Goal: Task Accomplishment & Management: Use online tool/utility

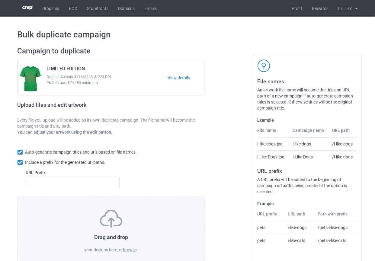
scroll to position [32, 0]
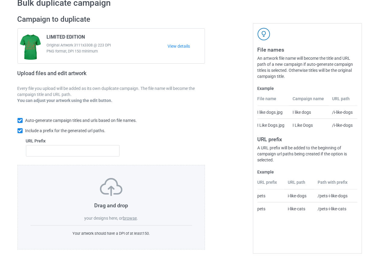
click at [133, 216] on label "browse" at bounding box center [130, 218] width 14 height 5
click at [0, 0] on input "browse" at bounding box center [0, 0] width 0 height 0
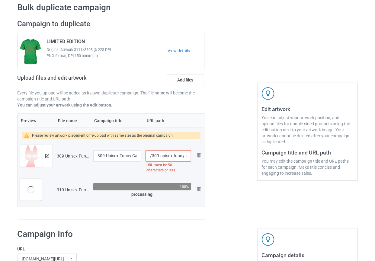
scroll to position [20, 0]
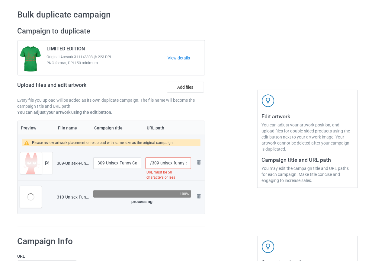
click at [54, 50] on span "LIMITED EDITION" at bounding box center [66, 50] width 38 height 8
copy span "LIMITED"
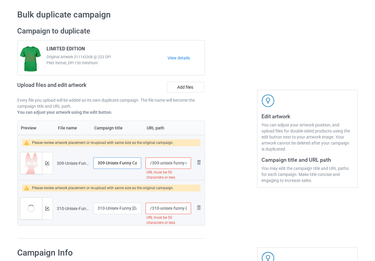
click at [118, 164] on input "309-Unisex-Funny Cat Y2K-Vintage Black Cat Sweatshirt Tshirtfor Men Women-ayalg…" at bounding box center [117, 163] width 48 height 11
paste input "LIMITED"
type input "LIMITED"
click at [113, 208] on input "310-Unisex-Funny Halloween Cat Y2K-Vintage What-Black Cat Sweatshirt Tshirtfor …" at bounding box center [117, 208] width 48 height 11
paste input "LIMITED"
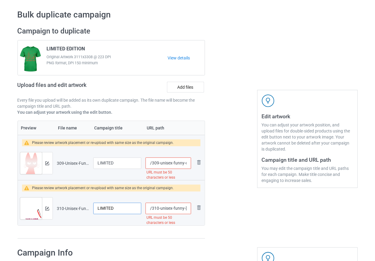
type input "LIMITED"
click at [235, 207] on div at bounding box center [230, 132] width 43 height 221
drag, startPoint x: 173, startPoint y: 162, endPoint x: 207, endPoint y: 162, distance: 33.5
click at [207, 162] on div "Campaign to duplicate LIMITED EDITION Original Artwork 3111x3308 @ 223 DPI PNG …" at bounding box center [111, 132] width 196 height 221
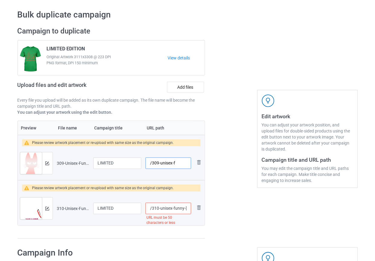
scroll to position [0, 0]
type input "/309-unisex-f"
drag, startPoint x: 177, startPoint y: 208, endPoint x: 203, endPoint y: 206, distance: 26.0
click at [203, 206] on tr "Preview and edit artwork 310-Unisex-Funny Halloween Cat Y2K-Vintage What-Black …" at bounding box center [111, 209] width 187 height 34
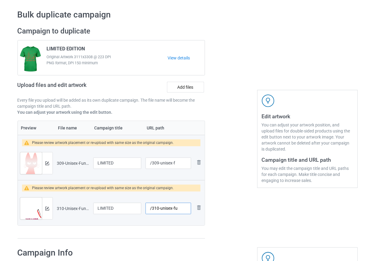
scroll to position [0, 0]
type input "/310-unisex-fu"
click at [244, 215] on div at bounding box center [230, 132] width 43 height 221
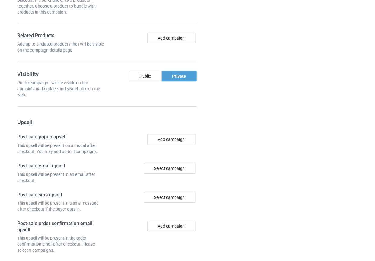
scroll to position [561, 0]
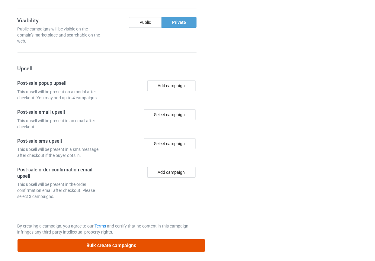
click at [111, 245] on button "Bulk create campaigns" at bounding box center [112, 245] width 188 height 12
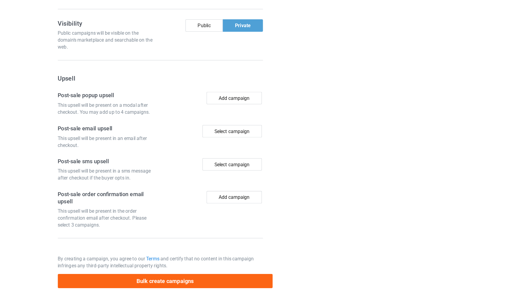
scroll to position [0, 0]
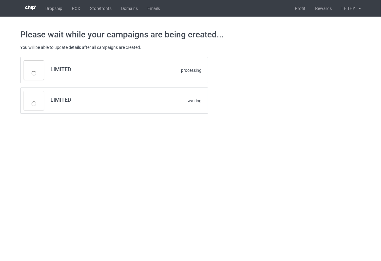
click at [263, 97] on div "LIMITED processing LIMITED waiting" at bounding box center [190, 85] width 349 height 65
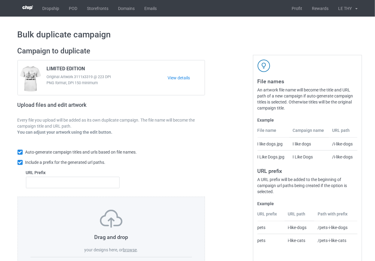
scroll to position [32, 0]
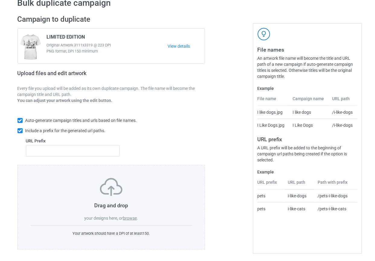
click at [131, 217] on label "browse" at bounding box center [130, 218] width 14 height 5
click at [0, 0] on input "browse" at bounding box center [0, 0] width 0 height 0
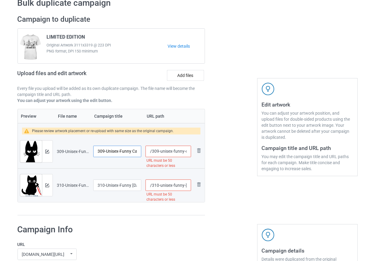
click at [117, 151] on input "309-Unisex-Funny Cat Y2K-Vintage Black Cat Sweatshirt Tshirtfor Men Women-ayalg…" at bounding box center [117, 151] width 48 height 11
paste input "LIMITED"
type input "LIMITED"
click at [114, 186] on input "310-Unisex-Funny [DATE] Cat Y2K-Vintage What-Black Cat Sweatshirt Tshirtfor Men…" at bounding box center [117, 185] width 48 height 11
paste input "LIMITED"
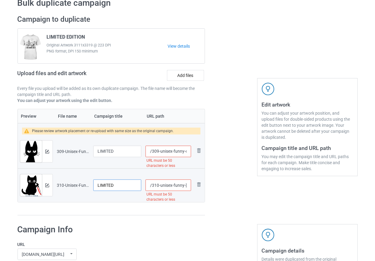
type input "LIMITED"
drag, startPoint x: 181, startPoint y: 151, endPoint x: 206, endPoint y: 151, distance: 25.0
click at [206, 151] on div "Campaign to duplicate LIMITED EDITION Original Artwork 3111x3319 @ 223 DPI PNG …" at bounding box center [111, 115] width 196 height 209
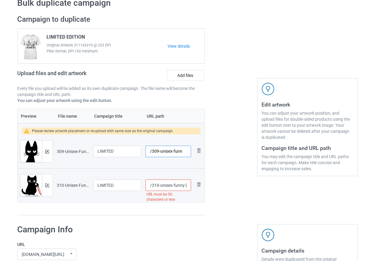
type input "/309-unisex-funn"
drag, startPoint x: 180, startPoint y: 186, endPoint x: 192, endPoint y: 186, distance: 11.5
click at [192, 186] on td "/310-unisex-funny-[DATE]-cat-y-2-k-vintage-what-black-cat-sweatshirt-tshirtfor-…" at bounding box center [167, 185] width 49 height 34
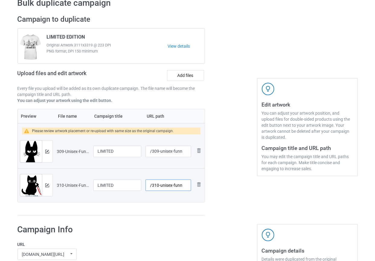
type input "/310-unisex-funn"
click at [250, 190] on div at bounding box center [230, 115] width 43 height 209
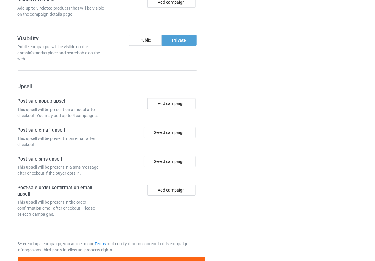
scroll to position [549, 0]
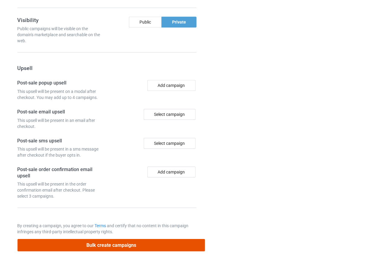
click at [98, 241] on button "Bulk create campaigns" at bounding box center [112, 245] width 188 height 12
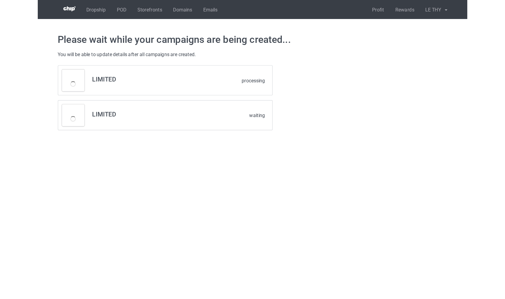
scroll to position [0, 0]
